Goal: Task Accomplishment & Management: Manage account settings

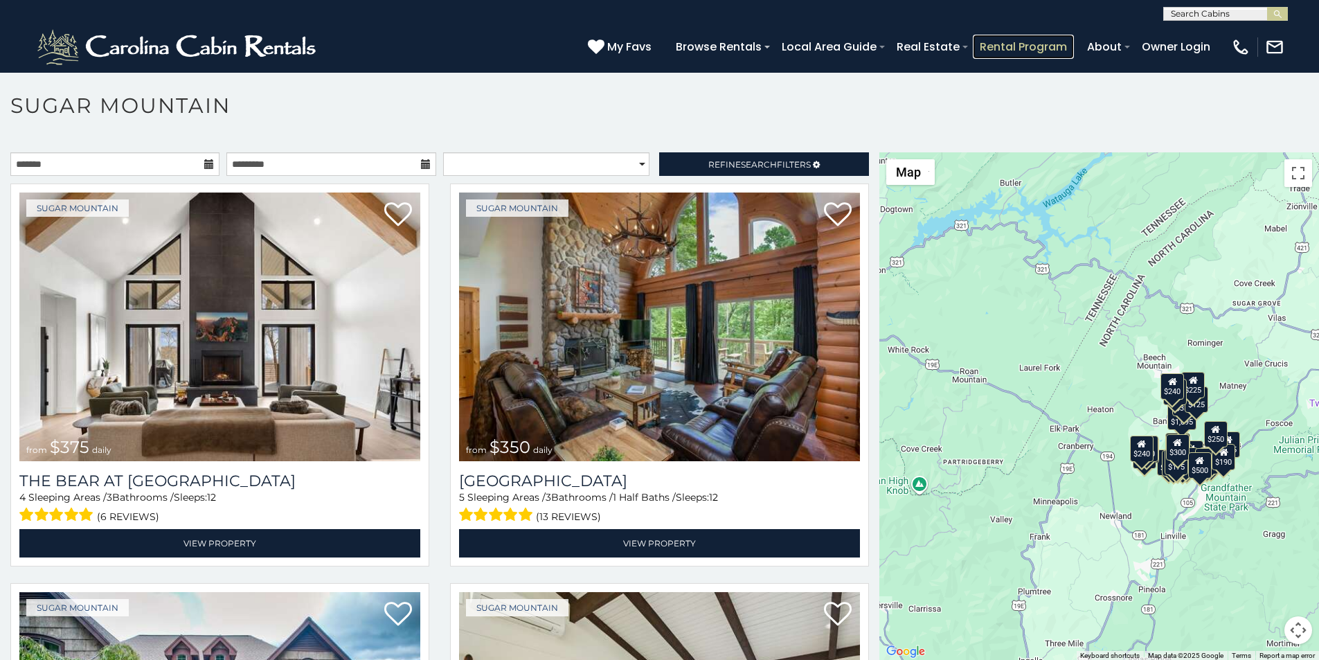
click at [1052, 39] on link "Rental Program" at bounding box center [1023, 47] width 101 height 24
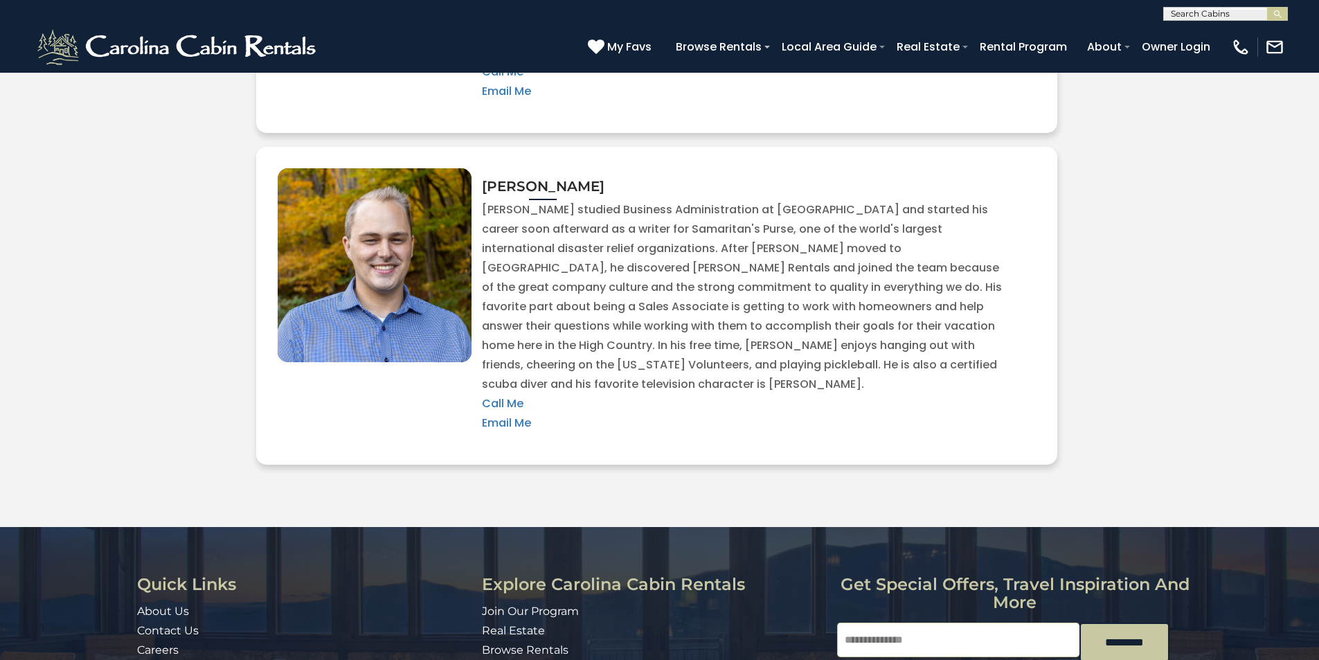
scroll to position [3070, 0]
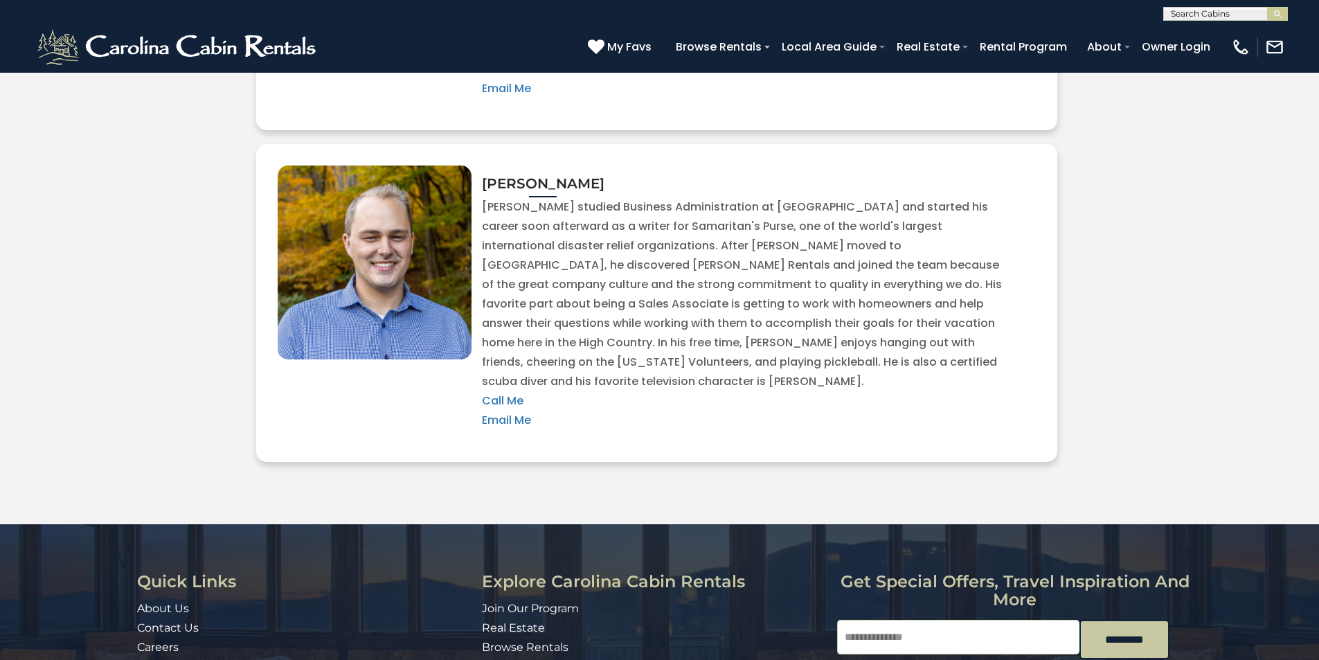
click at [1196, 42] on link "Owner Login" at bounding box center [1176, 47] width 82 height 24
